Goal: Task Accomplishment & Management: Complete application form

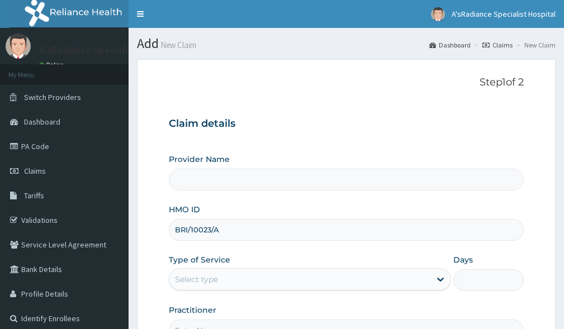
type input "BRI/10023/A"
click at [196, 274] on div "Select type" at bounding box center [196, 279] width 43 height 11
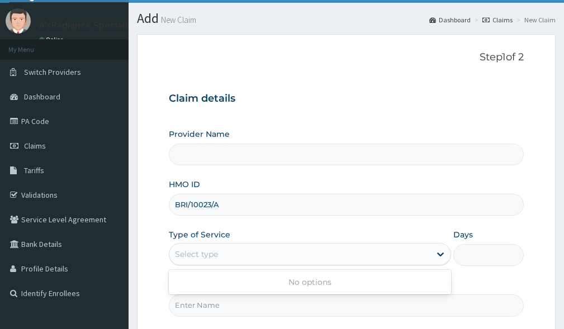
scroll to position [56, 0]
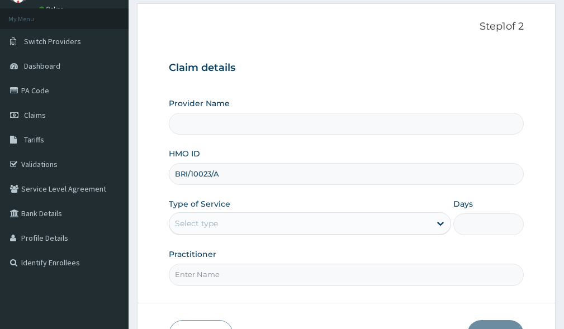
click at [240, 176] on input "BRI/10023/A" at bounding box center [346, 174] width 355 height 22
click at [279, 277] on input "Practitioner" at bounding box center [346, 275] width 355 height 22
type input "[PERSON_NAME] [PERSON_NAME]"
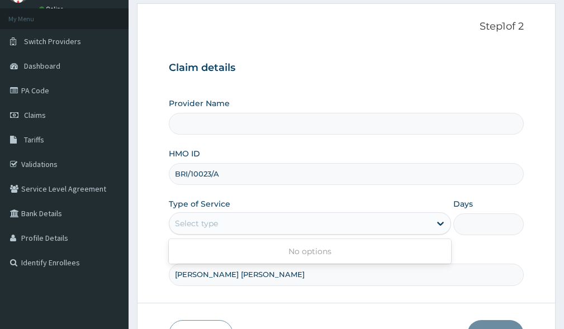
click at [230, 219] on div "Select type" at bounding box center [299, 224] width 261 height 18
click at [192, 243] on div "No options" at bounding box center [310, 252] width 282 height 20
click at [230, 218] on div "Select type" at bounding box center [299, 224] width 261 height 18
click at [241, 175] on input "BRI/10023/A" at bounding box center [346, 174] width 355 height 22
type input "A'sRadiance Specialist Hospital"
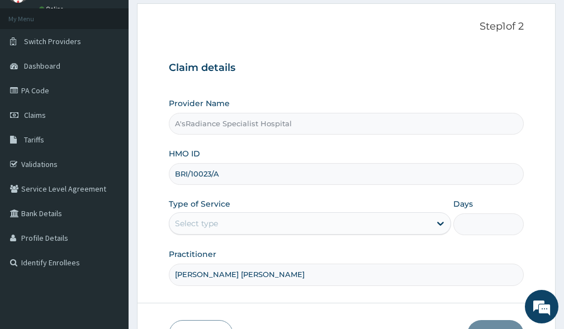
scroll to position [0, 0]
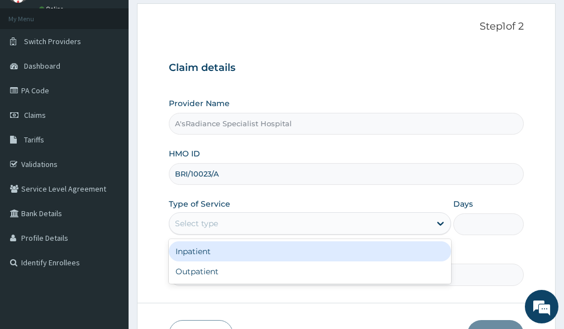
drag, startPoint x: 229, startPoint y: 221, endPoint x: 227, endPoint y: 251, distance: 30.3
click at [229, 222] on div "Select type" at bounding box center [299, 224] width 261 height 18
click at [216, 257] on div "Inpatient" at bounding box center [310, 252] width 282 height 20
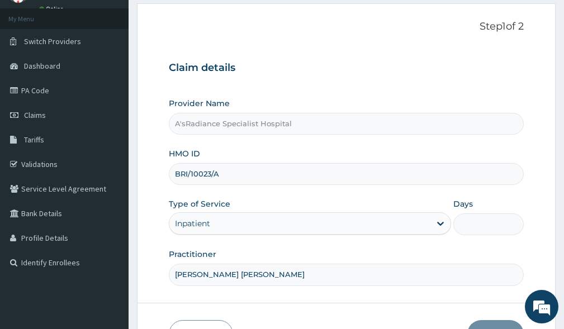
drag, startPoint x: 482, startPoint y: 220, endPoint x: 487, endPoint y: 235, distance: 15.9
click at [482, 222] on input "Days" at bounding box center [489, 225] width 70 height 22
type input "2"
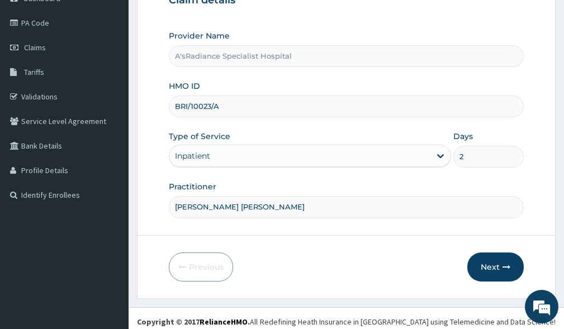
scroll to position [130, 0]
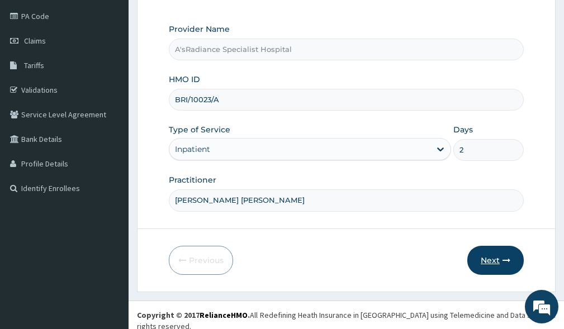
click at [489, 264] on button "Next" at bounding box center [496, 260] width 56 height 29
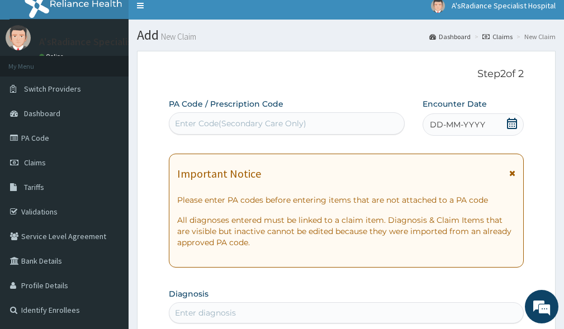
scroll to position [0, 0]
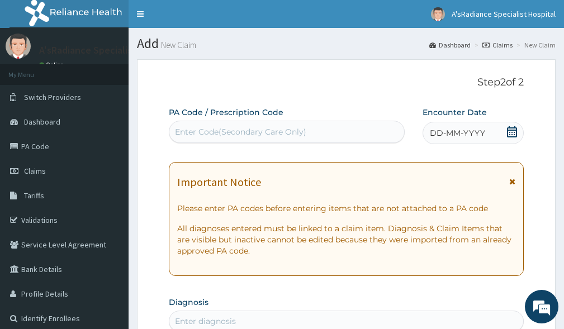
click at [219, 128] on div "Enter Code(Secondary Care Only)" at bounding box center [240, 131] width 131 height 11
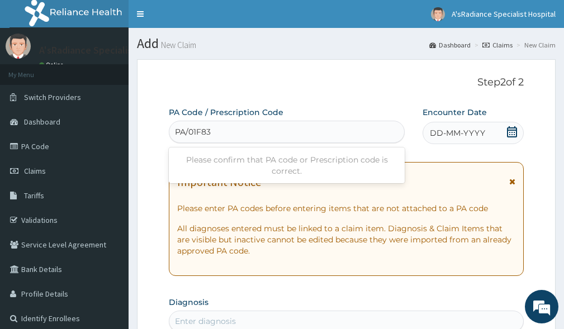
type input "PA/01F83D"
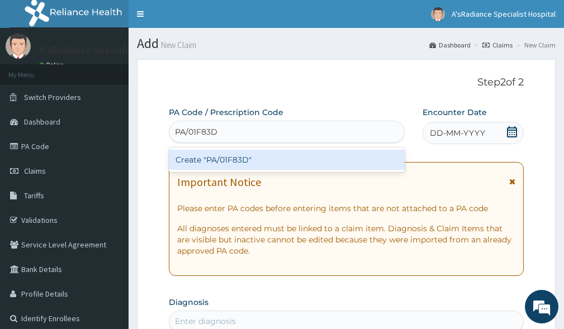
click at [268, 157] on div "Create "PA/01F83D"" at bounding box center [287, 160] width 236 height 20
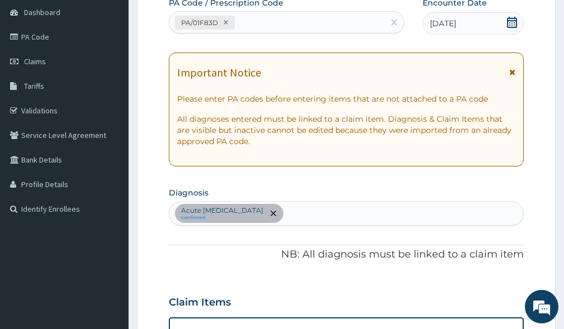
scroll to position [96, 0]
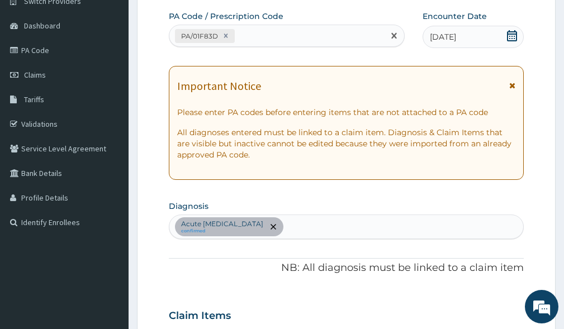
click at [301, 31] on div "PA/01F83D" at bounding box center [276, 36] width 215 height 18
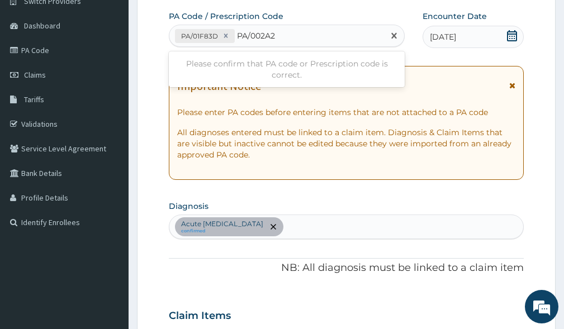
type input "PA/002A21"
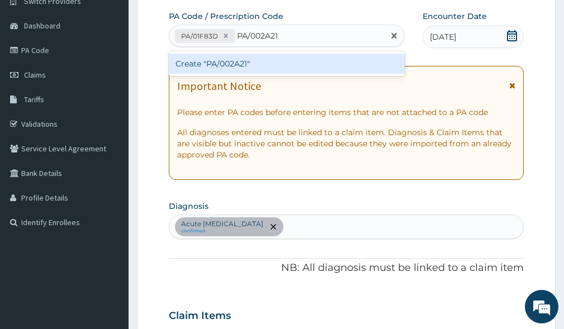
click at [239, 63] on div "Create "PA/002A21"" at bounding box center [287, 64] width 236 height 20
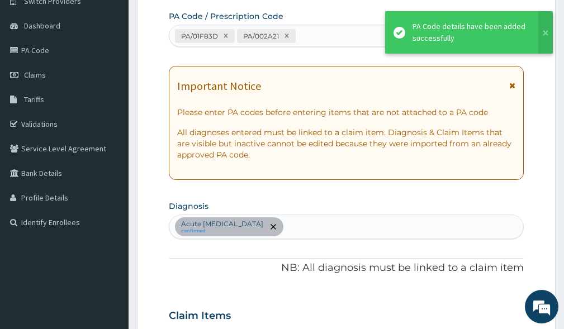
scroll to position [582, 0]
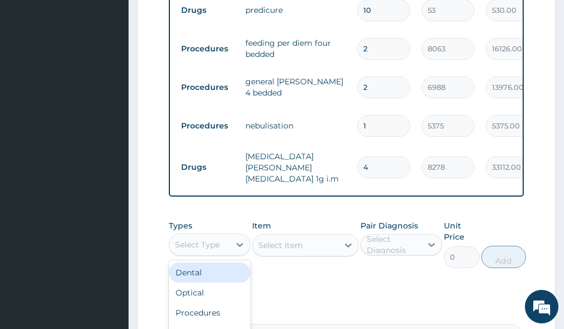
click at [193, 249] on div "Select Type" at bounding box center [197, 244] width 45 height 11
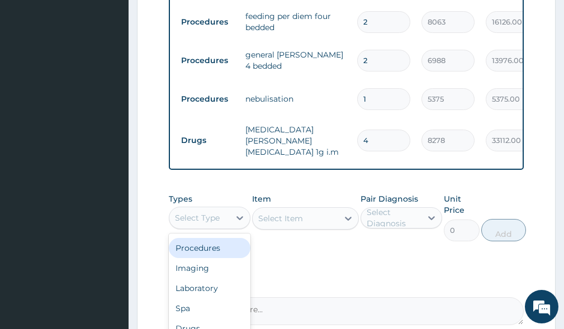
scroll to position [638, 0]
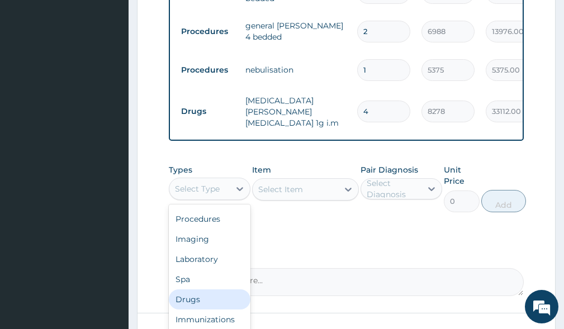
drag, startPoint x: 197, startPoint y: 303, endPoint x: 200, endPoint y: 294, distance: 9.8
click at [197, 301] on div "Drugs" at bounding box center [210, 300] width 82 height 20
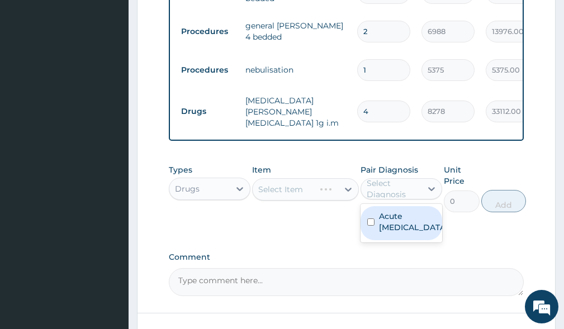
click at [383, 193] on div "Select Diagnosis" at bounding box center [394, 189] width 54 height 22
click at [392, 217] on label "Acute [MEDICAL_DATA]" at bounding box center [413, 222] width 68 height 22
checkbox input "true"
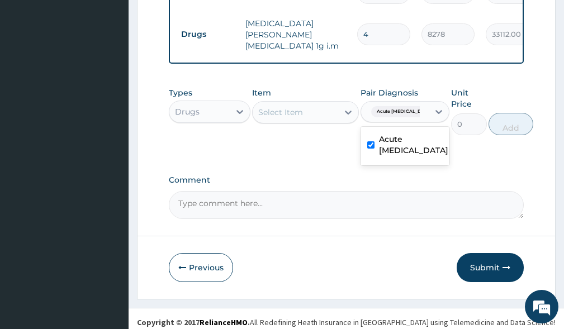
scroll to position [725, 0]
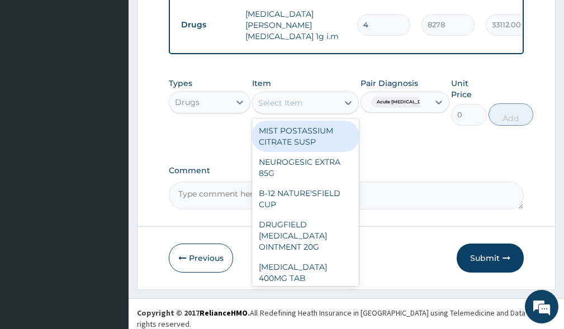
click at [280, 104] on div "Select Item" at bounding box center [280, 102] width 45 height 11
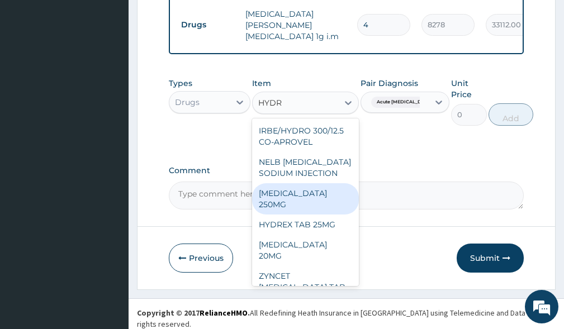
type input "HYDR"
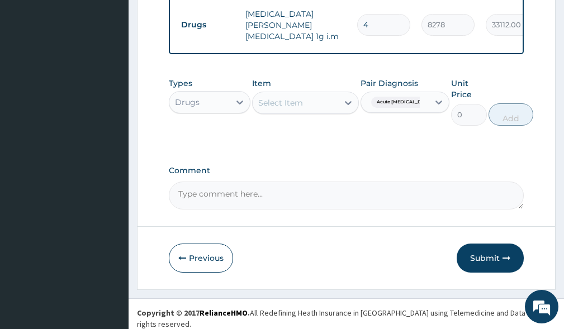
click at [406, 181] on div "Comment" at bounding box center [346, 188] width 355 height 44
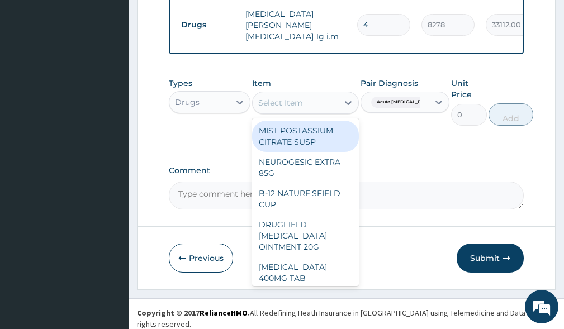
click at [271, 103] on div "Select Item" at bounding box center [280, 102] width 45 height 11
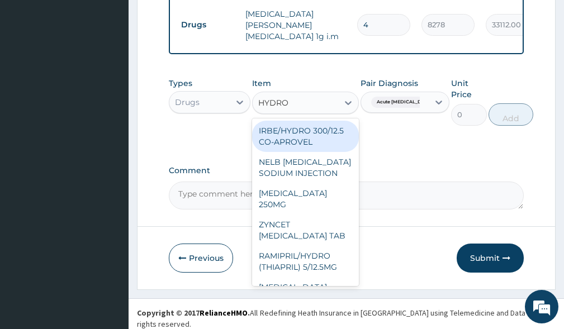
type input "HYDROC"
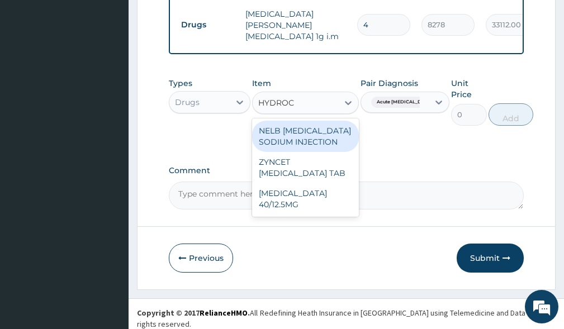
click at [282, 152] on div "NELB [MEDICAL_DATA] SODIUM INJECTION" at bounding box center [305, 136] width 106 height 31
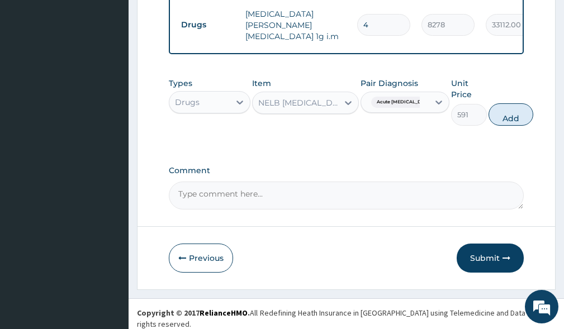
click at [383, 120] on div "Pair Diagnosis Acute [MEDICAL_DATA]" at bounding box center [405, 102] width 89 height 48
click at [489, 113] on button "Add" at bounding box center [511, 114] width 45 height 22
type input "0"
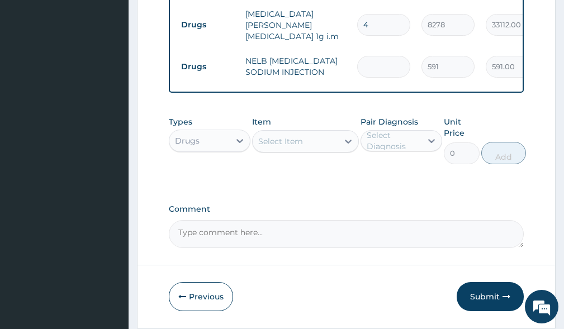
type input "0.00"
type input "5"
type input "2955.00"
type input "5"
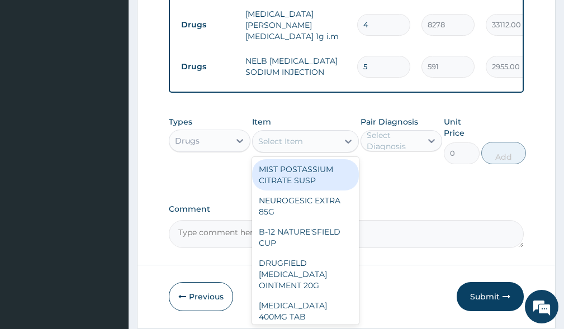
click at [288, 147] on div "Select Item" at bounding box center [280, 141] width 45 height 11
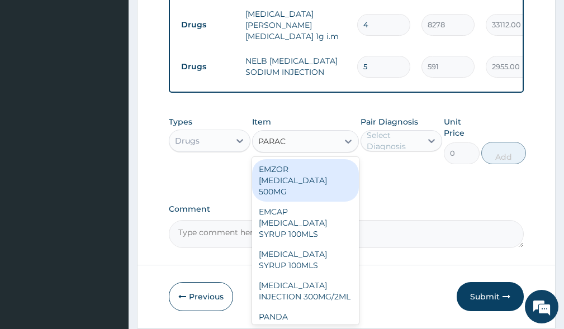
type input "PARACE"
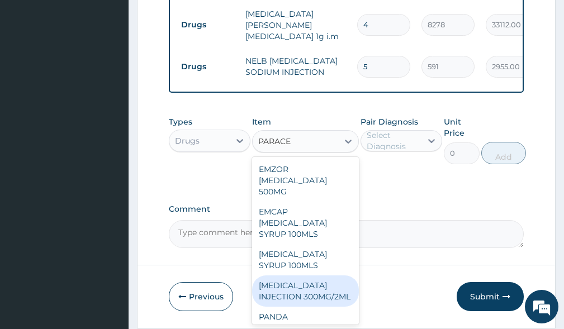
click at [278, 303] on div "[MEDICAL_DATA] INJECTION 300MG/2ML" at bounding box center [305, 291] width 106 height 31
type input "260"
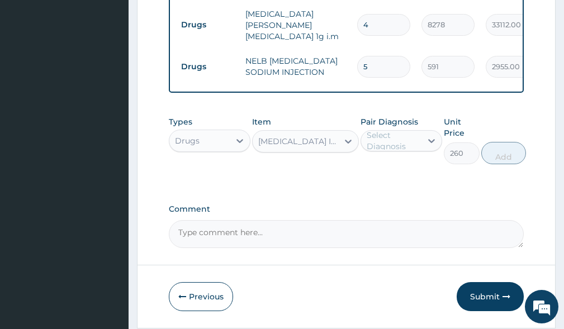
drag, startPoint x: 392, startPoint y: 151, endPoint x: 395, endPoint y: 158, distance: 7.8
click at [392, 152] on div "Select Diagnosis" at bounding box center [394, 141] width 54 height 22
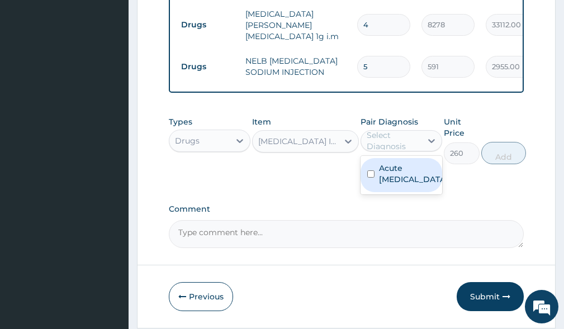
drag, startPoint x: 394, startPoint y: 177, endPoint x: 519, endPoint y: 182, distance: 124.8
click at [400, 177] on label "Acute [MEDICAL_DATA]" at bounding box center [413, 174] width 68 height 22
checkbox input "true"
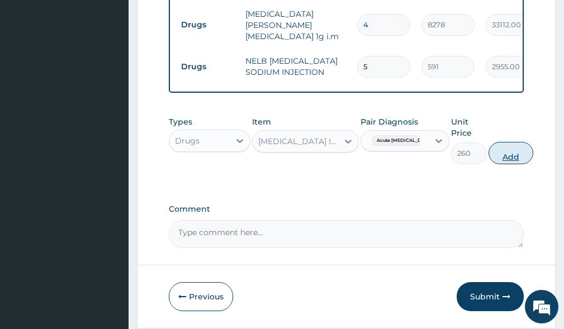
click at [507, 163] on button "Add" at bounding box center [511, 153] width 45 height 22
type input "0"
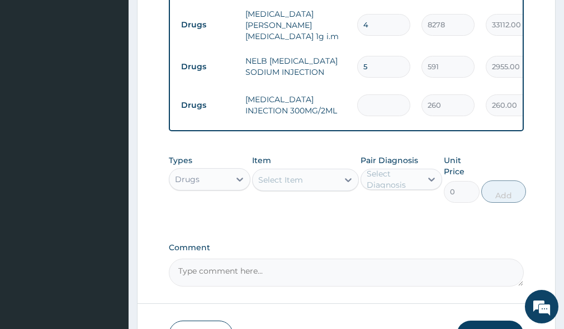
type input "0.00"
type input "3"
type input "780.00"
type input "3"
click at [285, 186] on div "Select Item" at bounding box center [280, 180] width 45 height 11
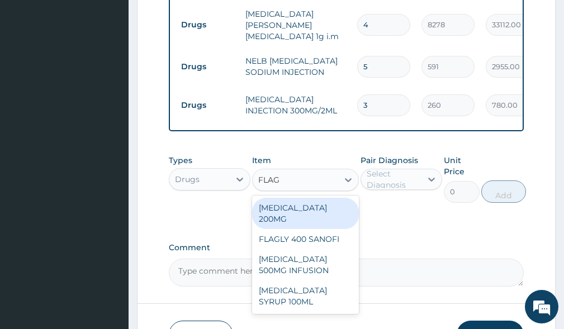
type input "FLAGY"
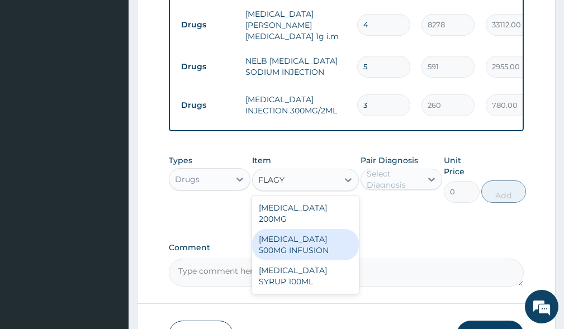
drag, startPoint x: 298, startPoint y: 237, endPoint x: 352, endPoint y: 206, distance: 62.4
click at [299, 236] on div "[MEDICAL_DATA] 500MG INFUSION" at bounding box center [305, 244] width 106 height 31
type input "591"
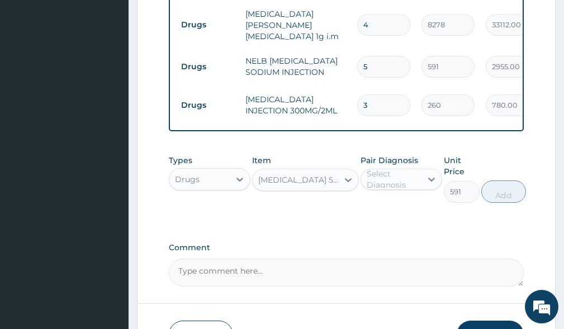
drag, startPoint x: 398, startPoint y: 187, endPoint x: 396, endPoint y: 199, distance: 11.3
click at [398, 188] on div "Select Diagnosis" at bounding box center [394, 179] width 54 height 22
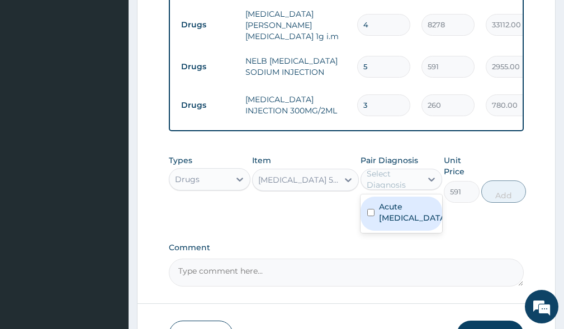
drag, startPoint x: 394, startPoint y: 214, endPoint x: 470, endPoint y: 210, distance: 75.6
click at [409, 214] on label "Acute [MEDICAL_DATA]" at bounding box center [413, 212] width 68 height 22
checkbox input "true"
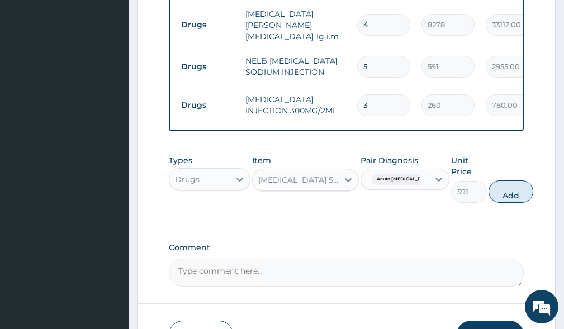
click at [501, 197] on button "Add" at bounding box center [511, 192] width 45 height 22
type input "0"
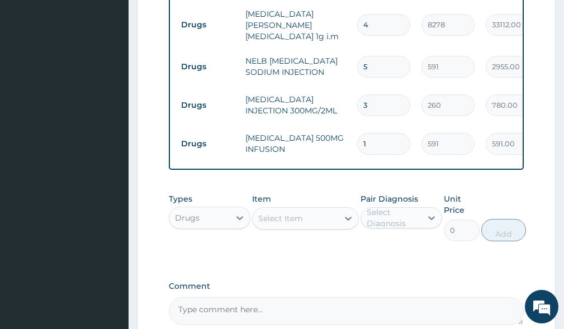
type input "0.00"
type input "6"
type input "3546.00"
type input "6"
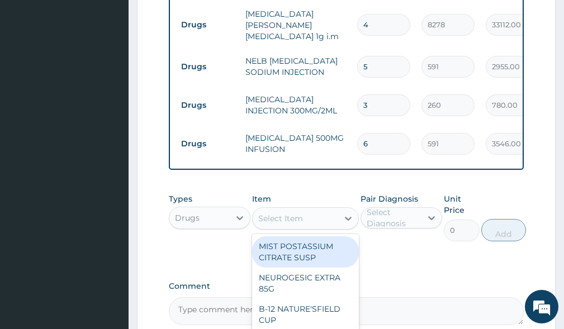
click at [290, 224] on div "Select Item" at bounding box center [280, 218] width 45 height 11
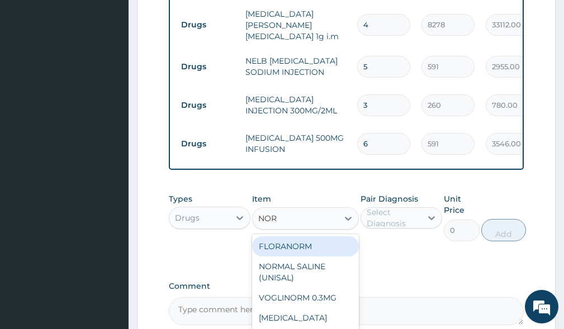
type input "NORM"
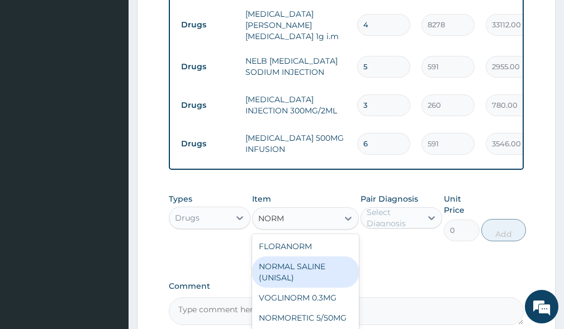
drag, startPoint x: 291, startPoint y: 273, endPoint x: 342, endPoint y: 260, distance: 52.5
click at [304, 271] on div "NORMAL SALINE (UNISAL)" at bounding box center [305, 272] width 106 height 31
type input "1774"
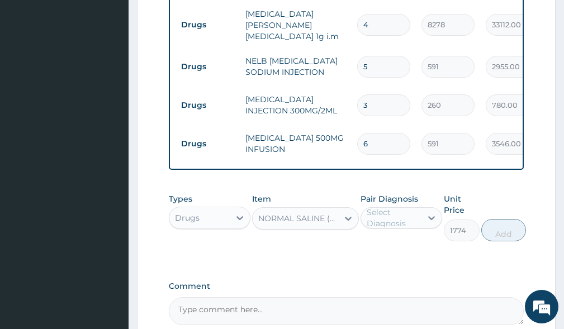
drag, startPoint x: 388, startPoint y: 224, endPoint x: 385, endPoint y: 239, distance: 15.4
click at [388, 225] on div "Select Diagnosis" at bounding box center [394, 218] width 54 height 22
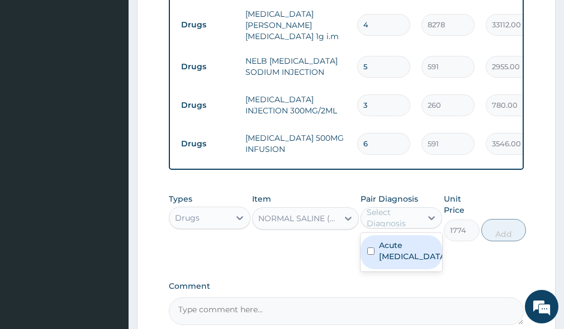
click at [392, 255] on label "Acute [MEDICAL_DATA]" at bounding box center [413, 251] width 68 height 22
checkbox input "true"
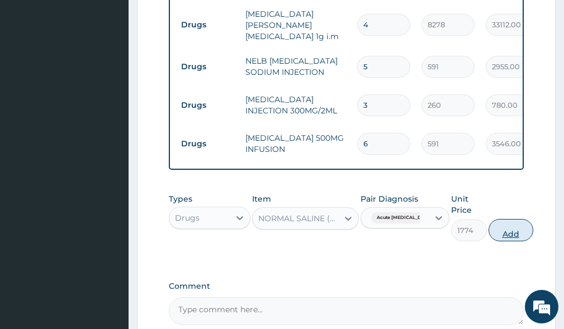
click at [502, 236] on button "Add" at bounding box center [511, 230] width 45 height 22
type input "0"
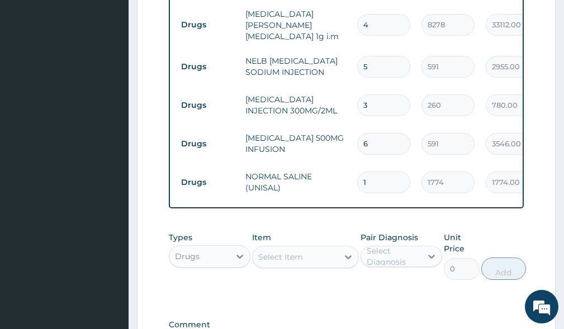
type input "0.00"
type input "2"
type input "3548.00"
type input "2"
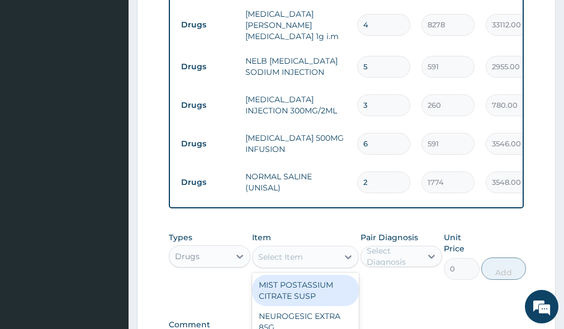
drag, startPoint x: 271, startPoint y: 260, endPoint x: 280, endPoint y: 262, distance: 9.1
click at [276, 261] on div "Select Item" at bounding box center [280, 257] width 45 height 11
type input "DEXTR"
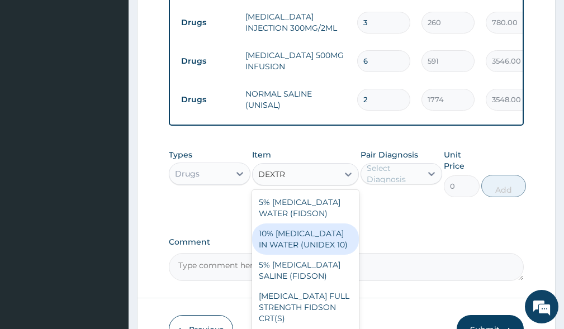
scroll to position [837, 0]
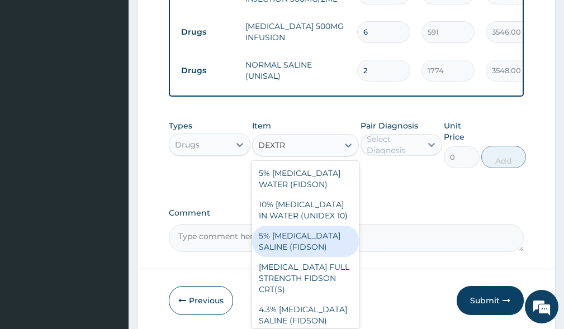
click at [295, 253] on div "5% [MEDICAL_DATA] SALINE (FIDSON)" at bounding box center [305, 241] width 106 height 31
type input "1774"
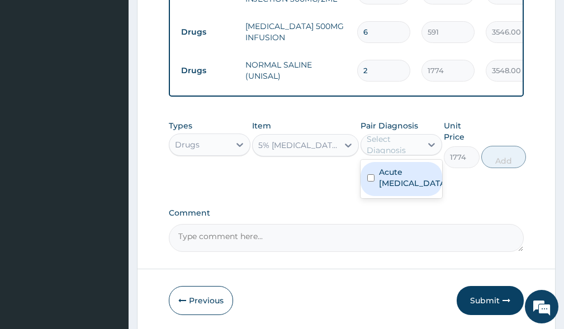
click at [385, 152] on div "Select Diagnosis" at bounding box center [394, 145] width 54 height 22
click at [394, 177] on label "Acute [MEDICAL_DATA]" at bounding box center [413, 178] width 68 height 22
checkbox input "true"
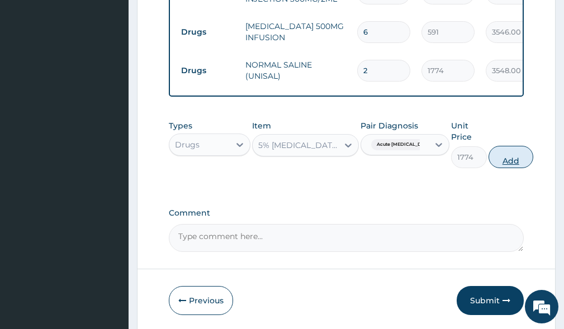
click at [510, 166] on button "Add" at bounding box center [511, 157] width 45 height 22
type input "0"
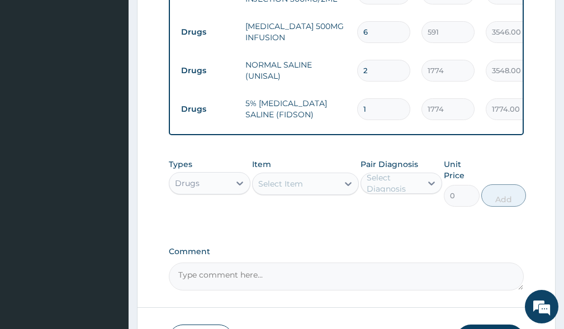
type input "0.00"
type input "2"
type input "3548.00"
type input "2"
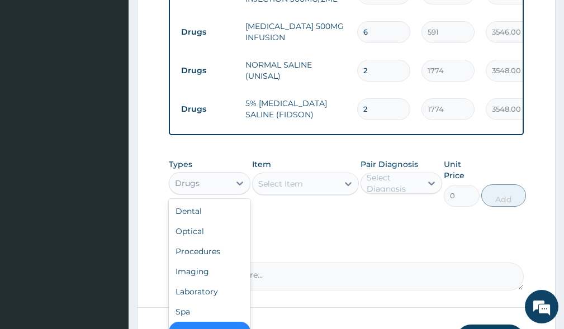
click at [192, 189] on div "Drugs" at bounding box center [187, 183] width 25 height 11
click at [201, 262] on div "Procedures" at bounding box center [210, 252] width 82 height 20
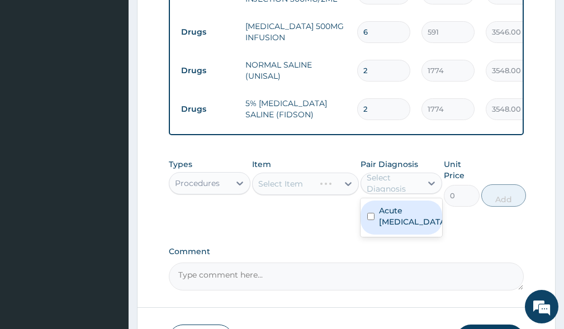
click at [398, 187] on div "Select Diagnosis" at bounding box center [394, 183] width 54 height 22
click at [396, 218] on label "Acute [MEDICAL_DATA]" at bounding box center [413, 216] width 68 height 22
checkbox input "true"
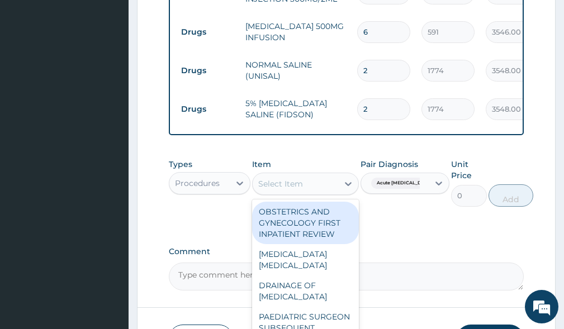
click at [293, 190] on div "Select Item" at bounding box center [280, 183] width 45 height 11
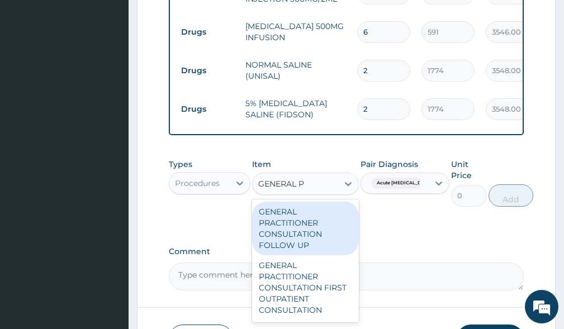
type input "GENERAL PR"
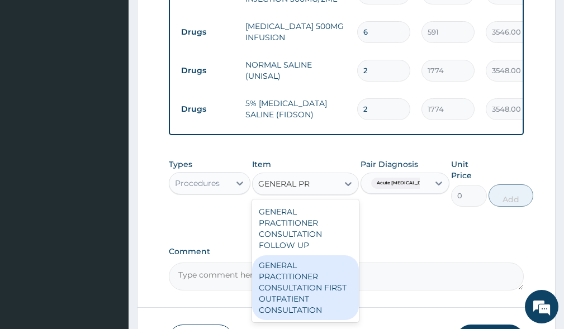
click at [272, 294] on div "GENERAL PRACTITIONER CONSULTATION FIRST OUTPATIENT CONSULTATION" at bounding box center [305, 288] width 106 height 65
type input "3548"
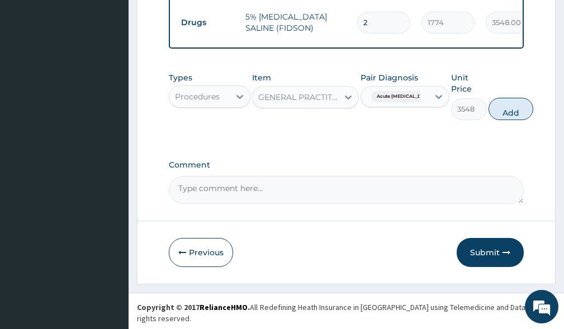
scroll to position [924, 0]
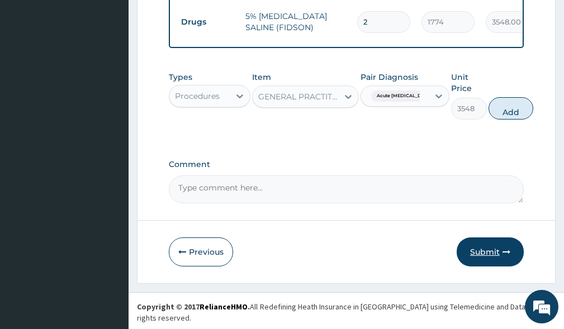
click at [477, 258] on button "Submit" at bounding box center [490, 252] width 67 height 29
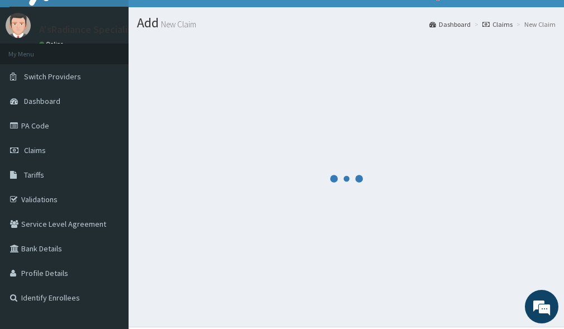
scroll to position [0, 0]
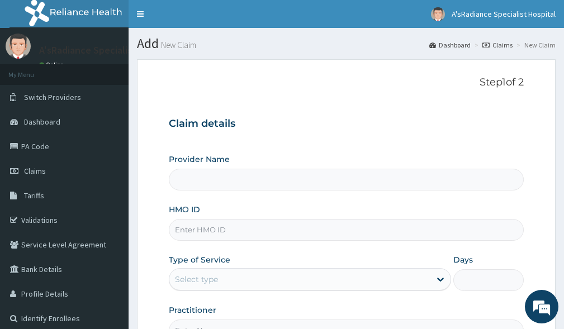
type input "A'sRadiance Specialist Hospital"
